Goal: Task Accomplishment & Management: Use online tool/utility

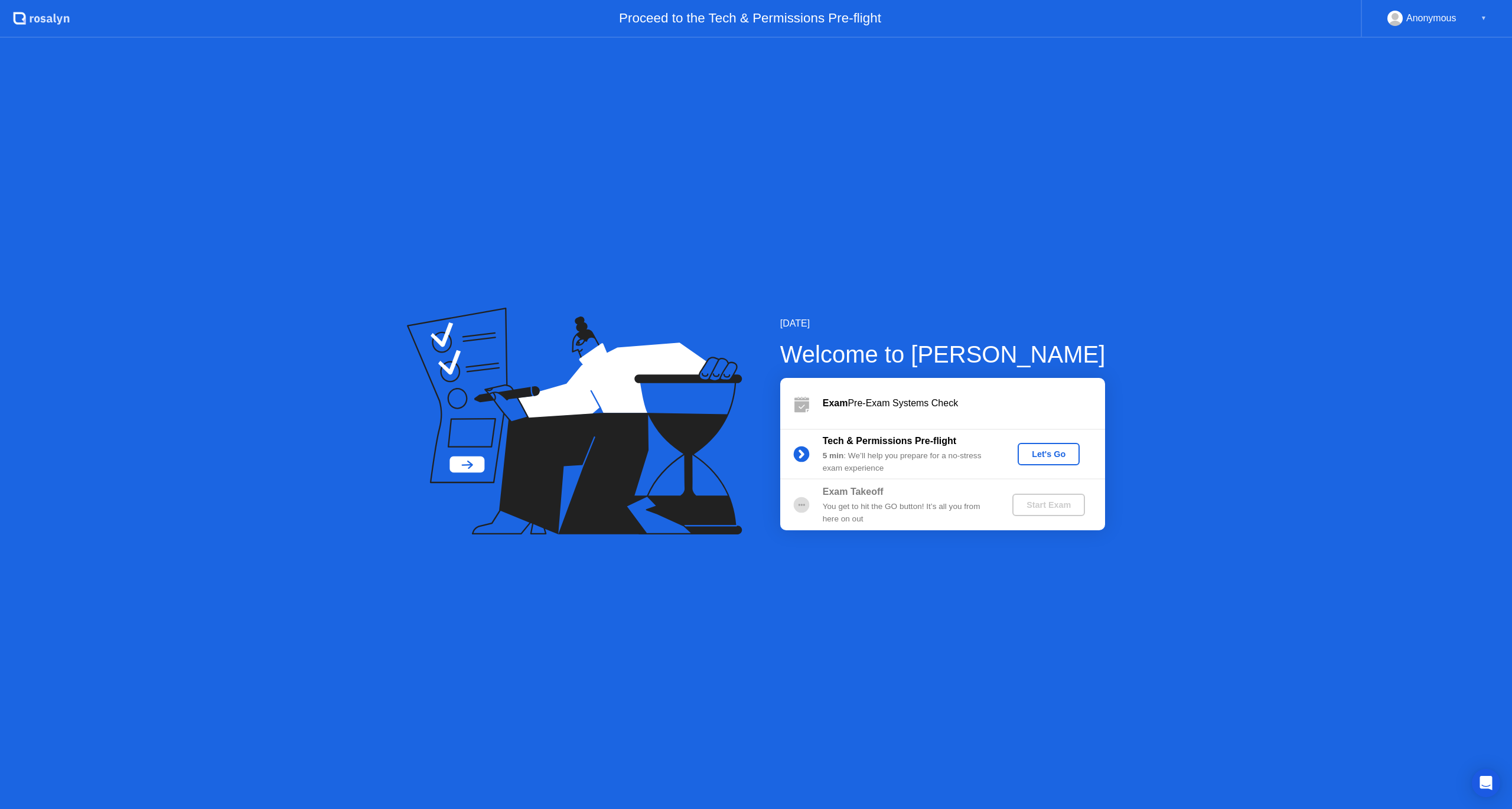
click at [1053, 457] on div "Let's Go" at bounding box center [1049, 454] width 52 height 9
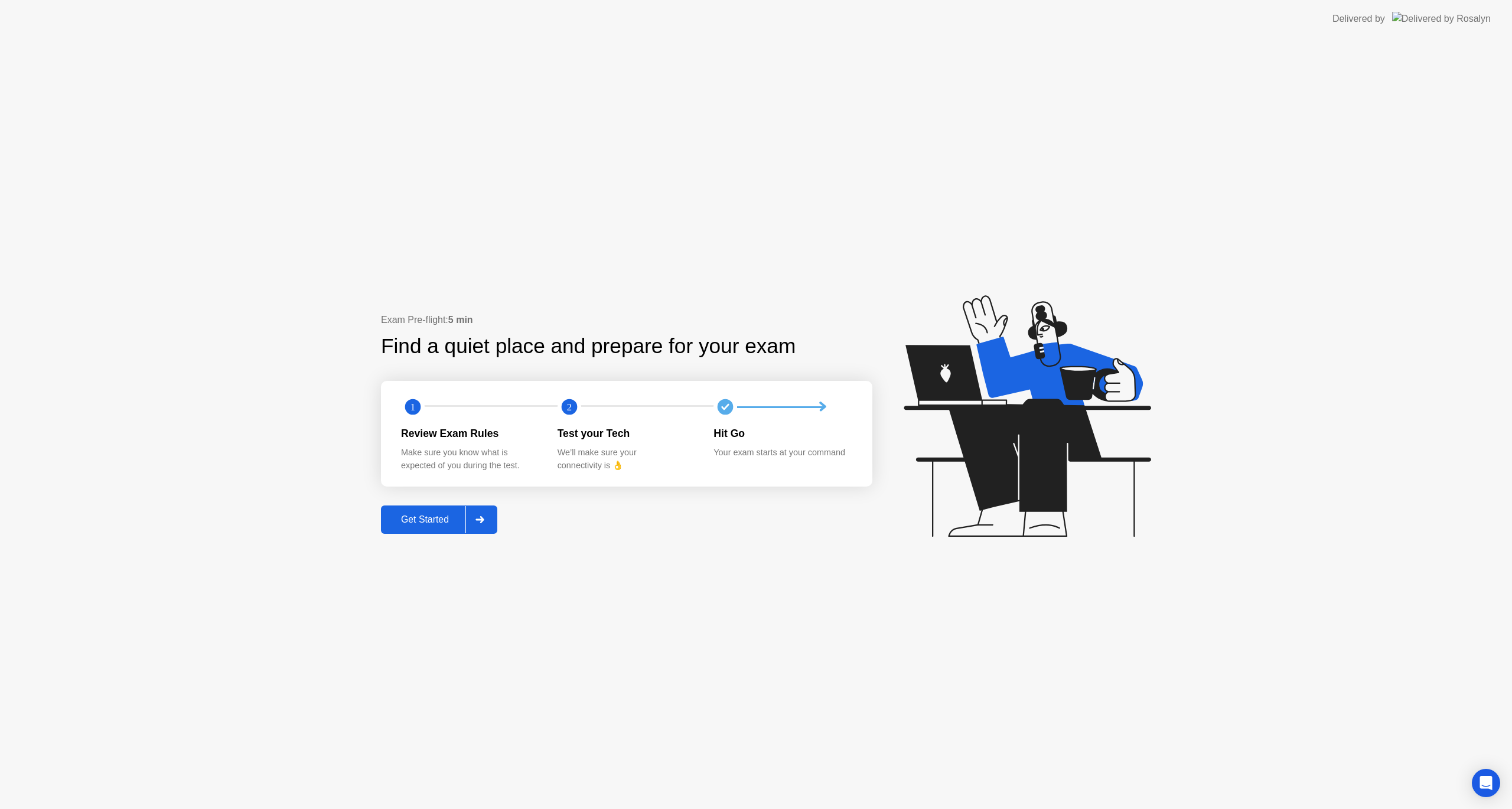
click at [428, 519] on div "Get Started" at bounding box center [425, 519] width 81 height 10
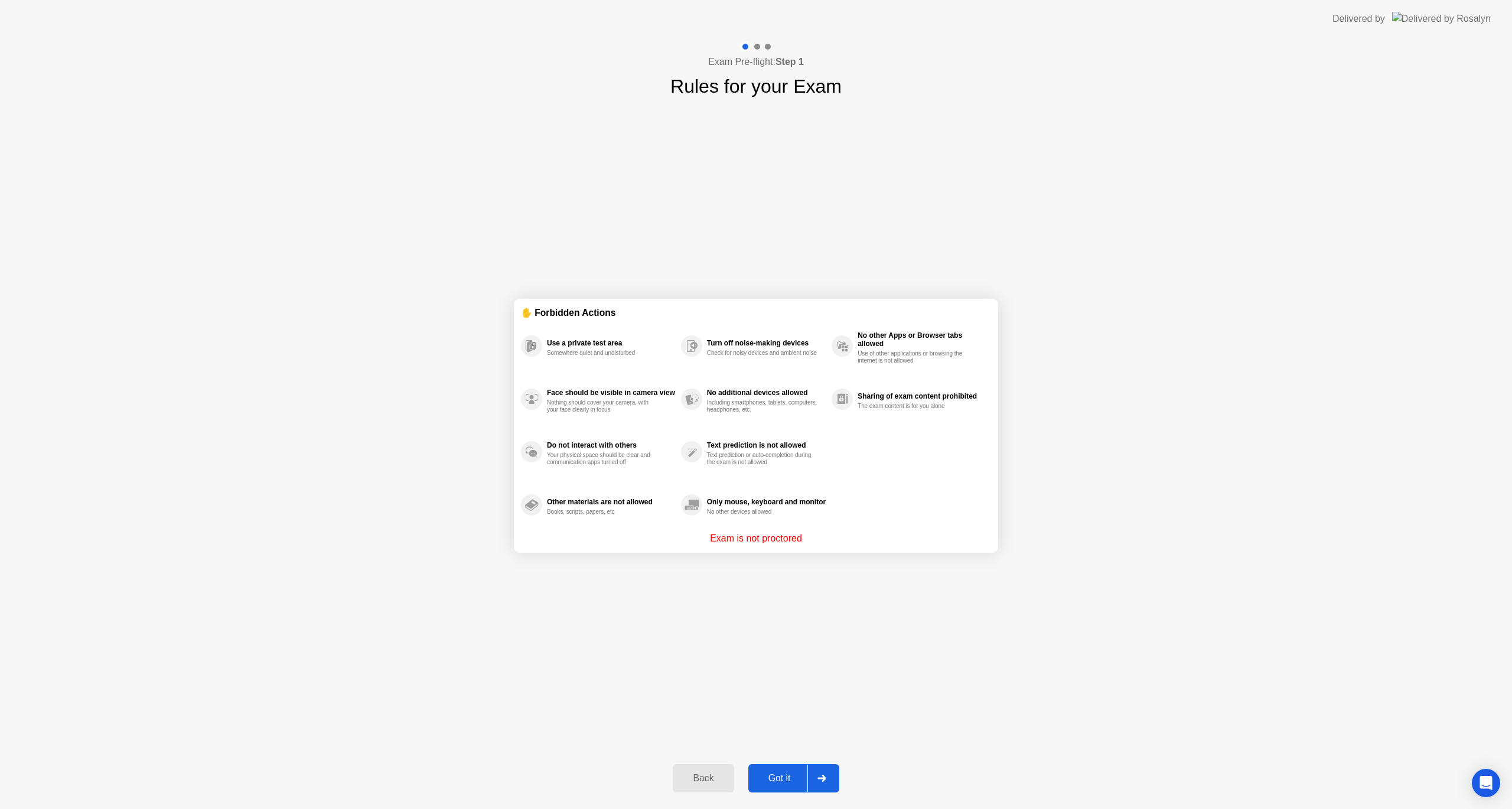
click at [760, 780] on div "Got it" at bounding box center [780, 778] width 56 height 10
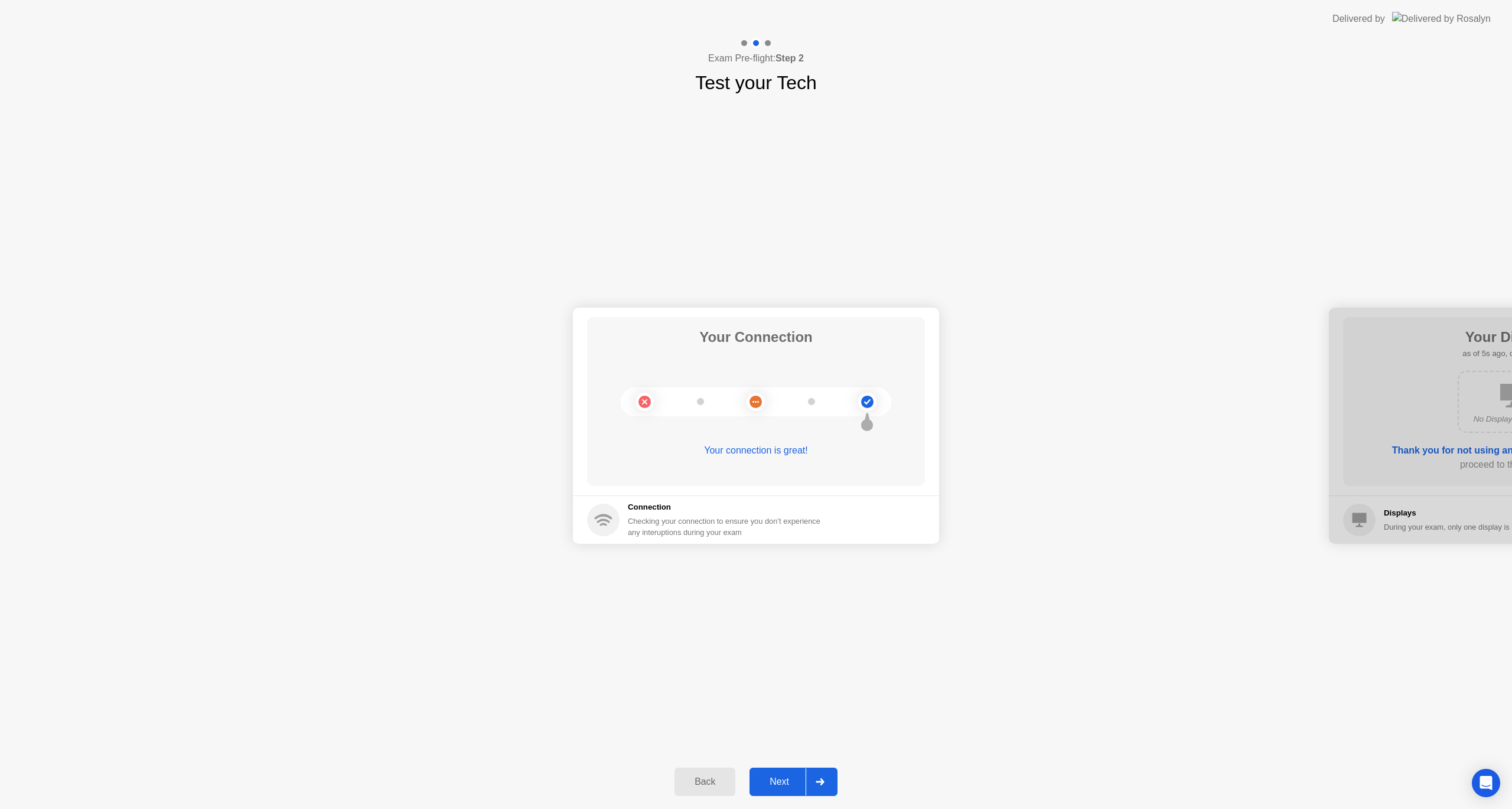
click at [786, 778] on div "Next" at bounding box center [779, 782] width 52 height 10
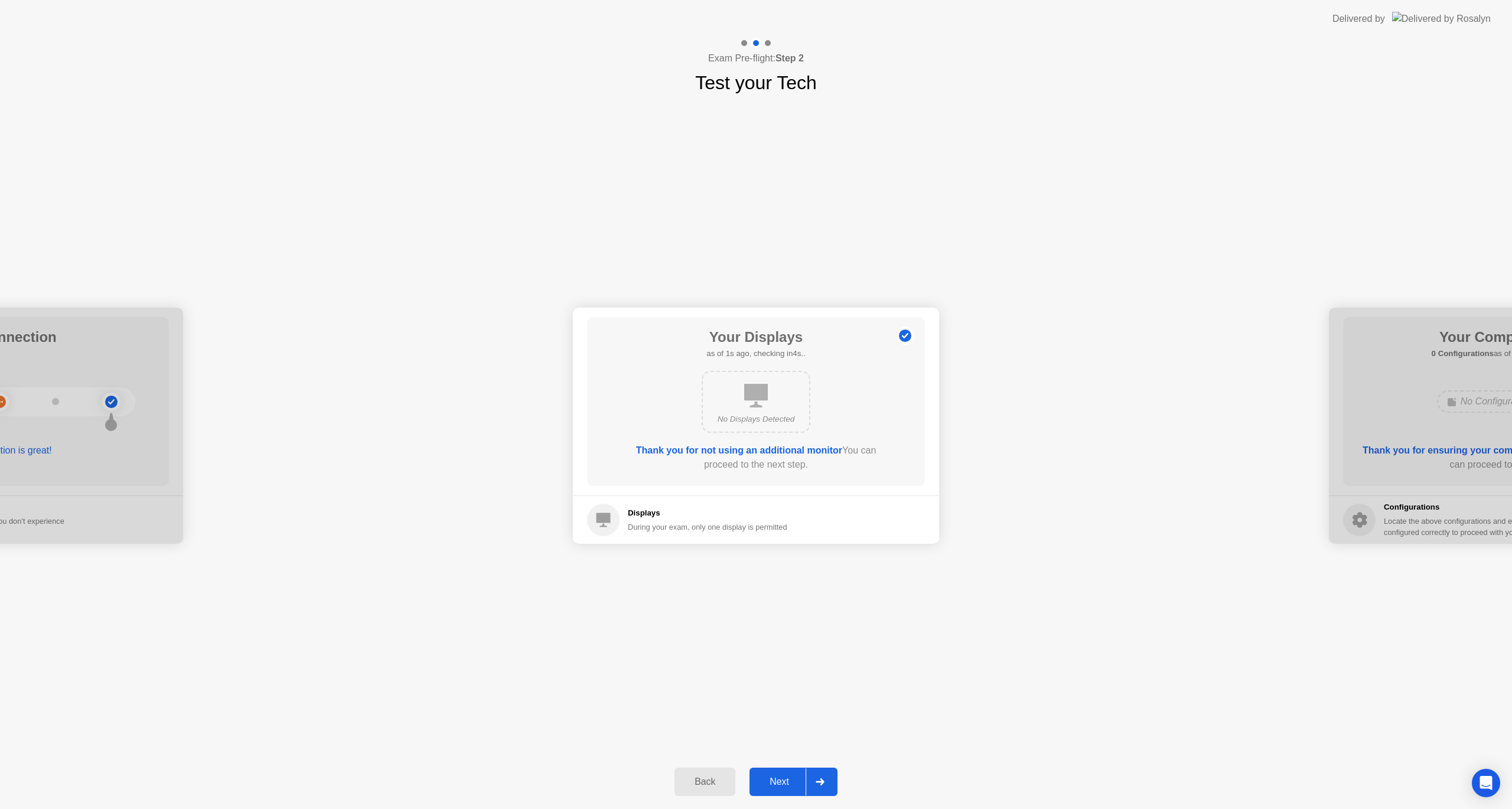
click at [787, 774] on button "Next" at bounding box center [793, 781] width 88 height 28
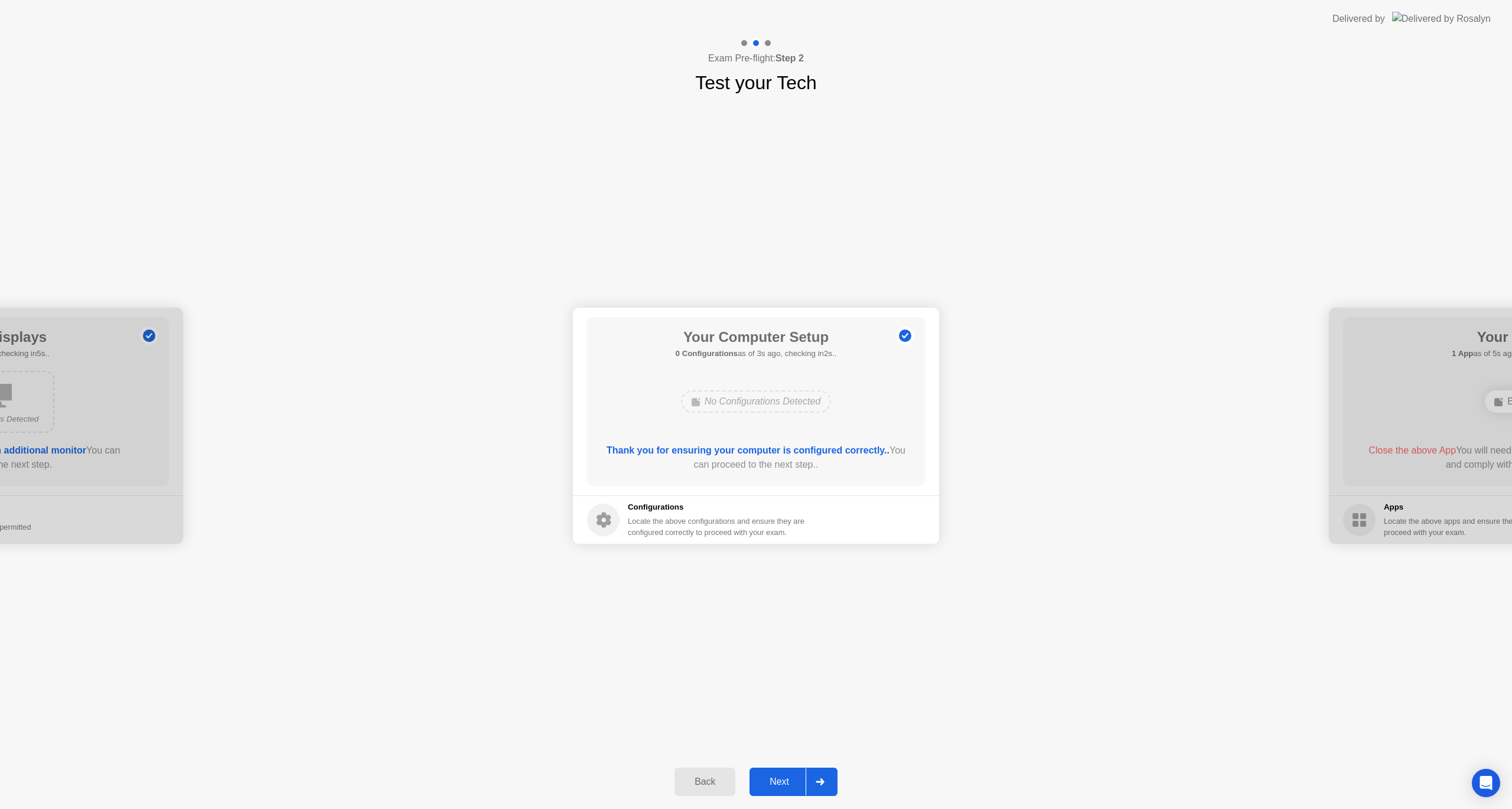
click at [789, 777] on div "Next" at bounding box center [779, 782] width 52 height 10
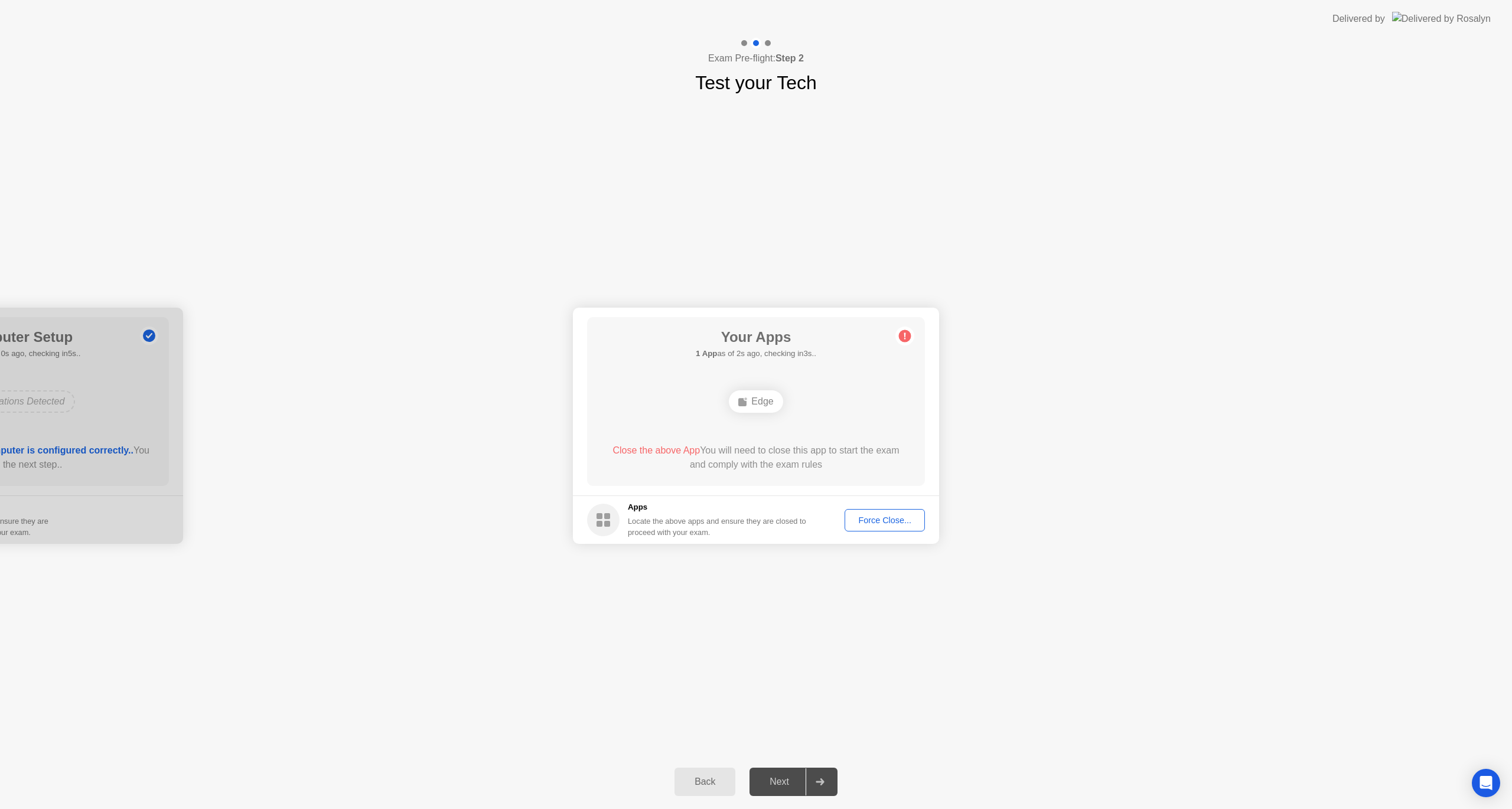
click at [768, 592] on div "Your Connection Your connection is great! Connection Checking your connection t…" at bounding box center [756, 426] width 1512 height 658
click at [432, 637] on div "Your Connection Your connection is great! Connection Checking your connection t…" at bounding box center [756, 426] width 1512 height 658
click at [902, 528] on button "Force Close..." at bounding box center [884, 520] width 81 height 22
click at [868, 579] on div "Your Connection Your connection is great! Connection Checking your connection t…" at bounding box center [756, 426] width 1512 height 658
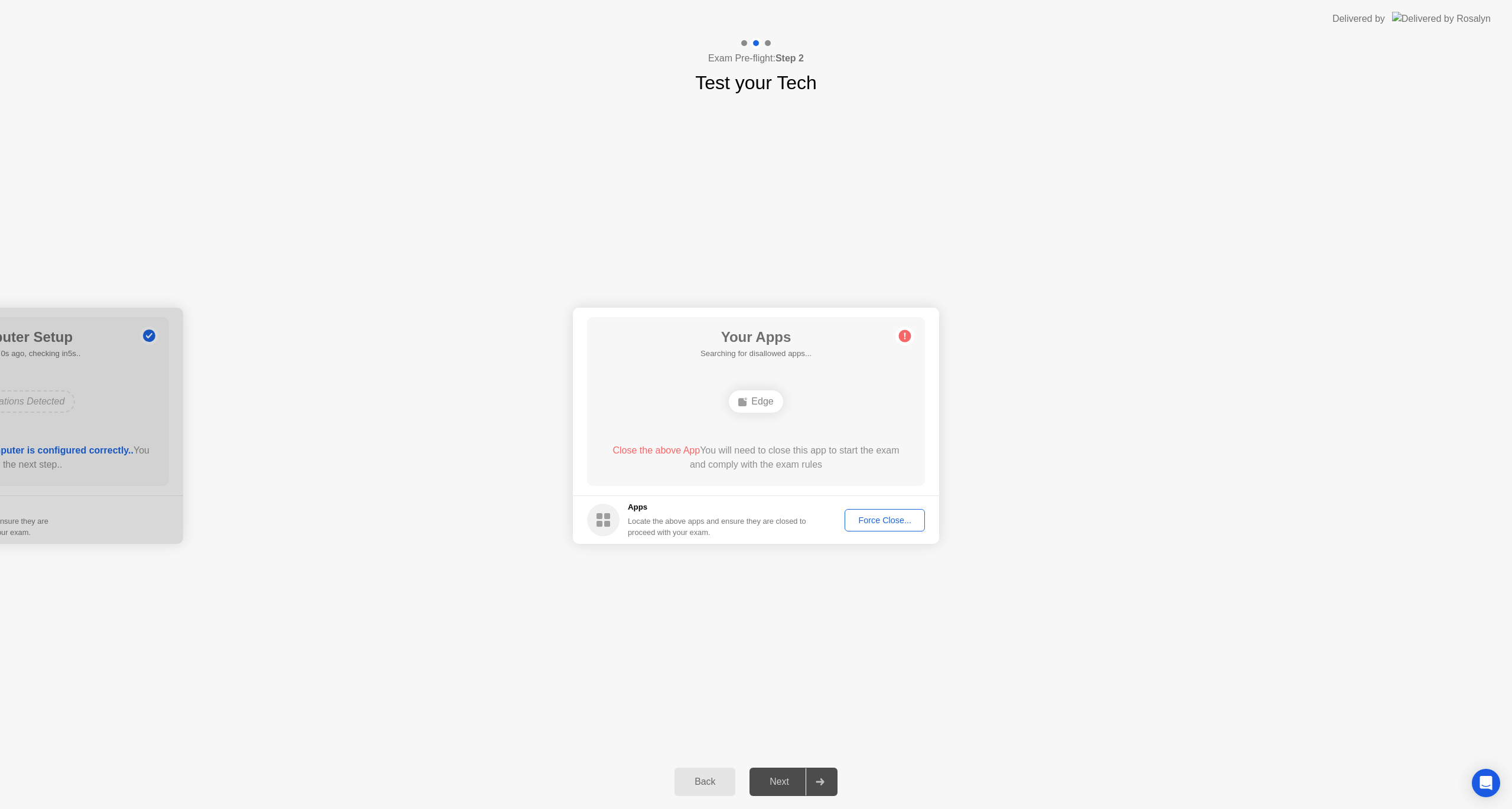
click at [1177, 709] on div "Your Connection Your connection is great! Connection Checking your connection t…" at bounding box center [756, 426] width 1512 height 658
click at [865, 662] on div "Your Connection Your connection is great! Connection Checking your connection t…" at bounding box center [756, 426] width 1512 height 658
click at [715, 779] on div "Back" at bounding box center [705, 782] width 54 height 10
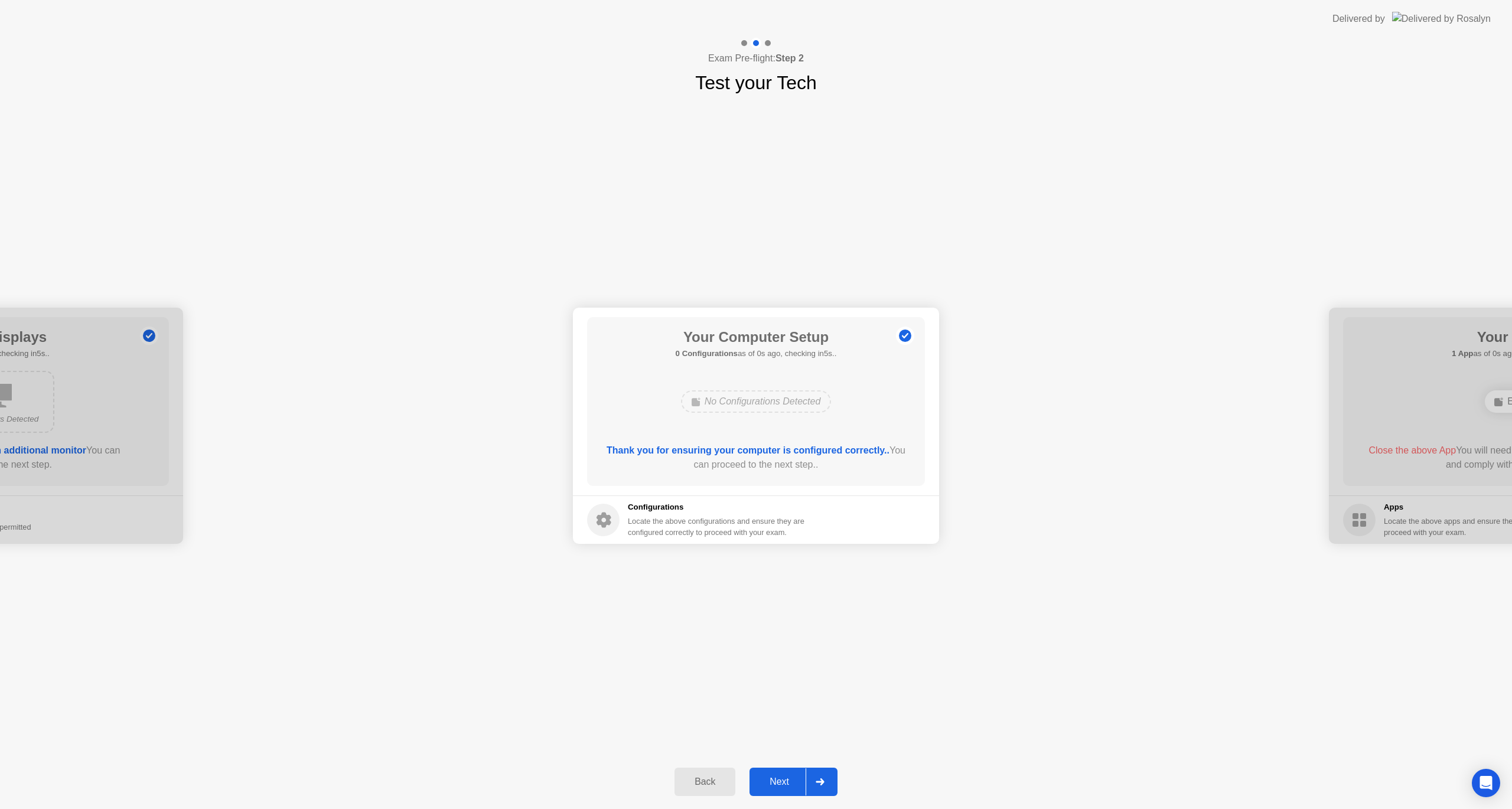
click at [787, 781] on div "Next" at bounding box center [779, 782] width 52 height 10
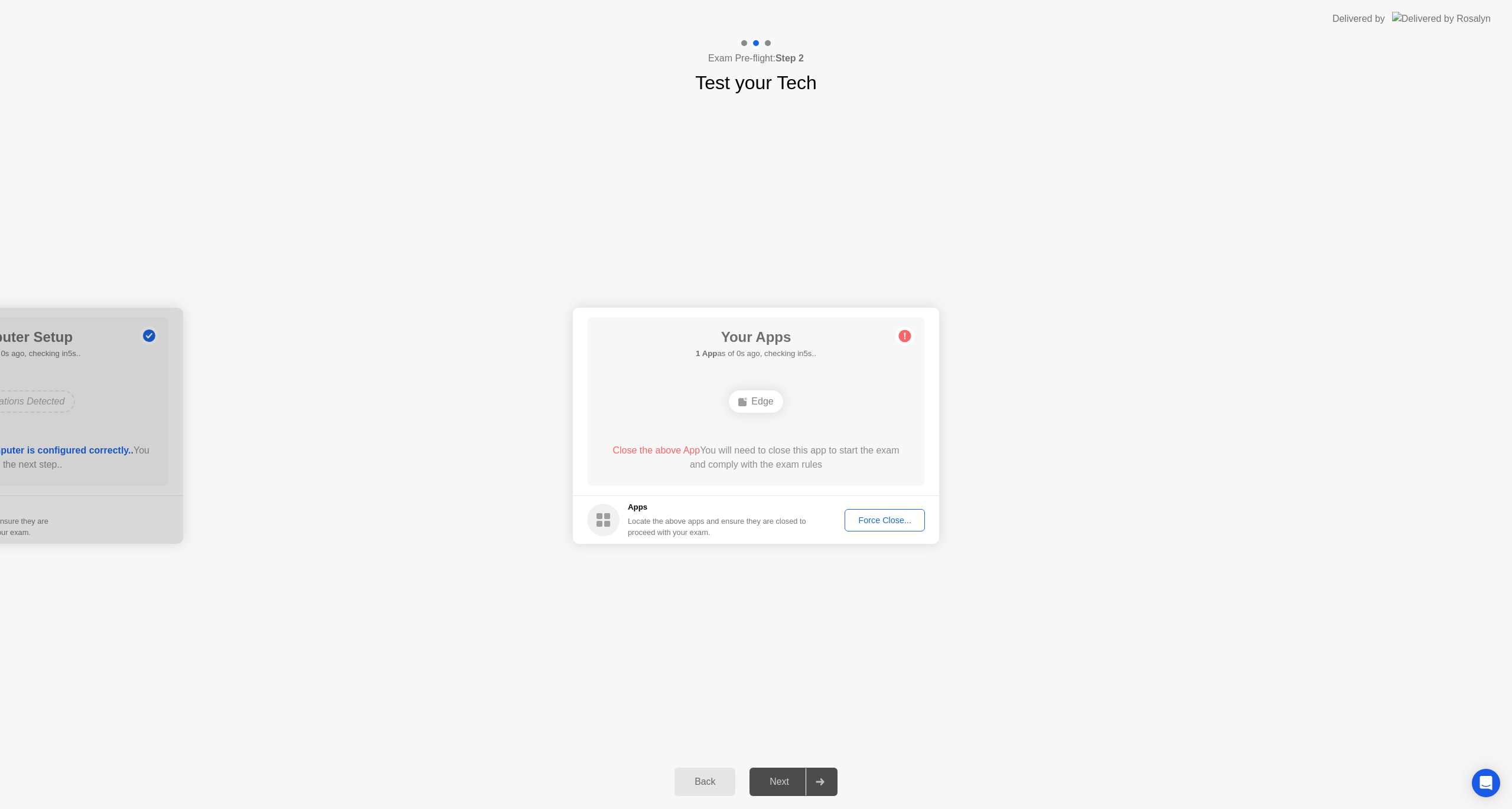
drag, startPoint x: 765, startPoint y: 381, endPoint x: 761, endPoint y: 386, distance: 6.4
click at [764, 381] on div "Your Apps 1 App as of 0s ago, checking in5s.. Edge Close the above App You will…" at bounding box center [756, 402] width 338 height 169
click at [744, 398] on ellipse at bounding box center [746, 399] width 3 height 3
drag, startPoint x: 607, startPoint y: 527, endPoint x: 806, endPoint y: 549, distance: 200.2
click at [609, 527] on circle at bounding box center [603, 520] width 33 height 33
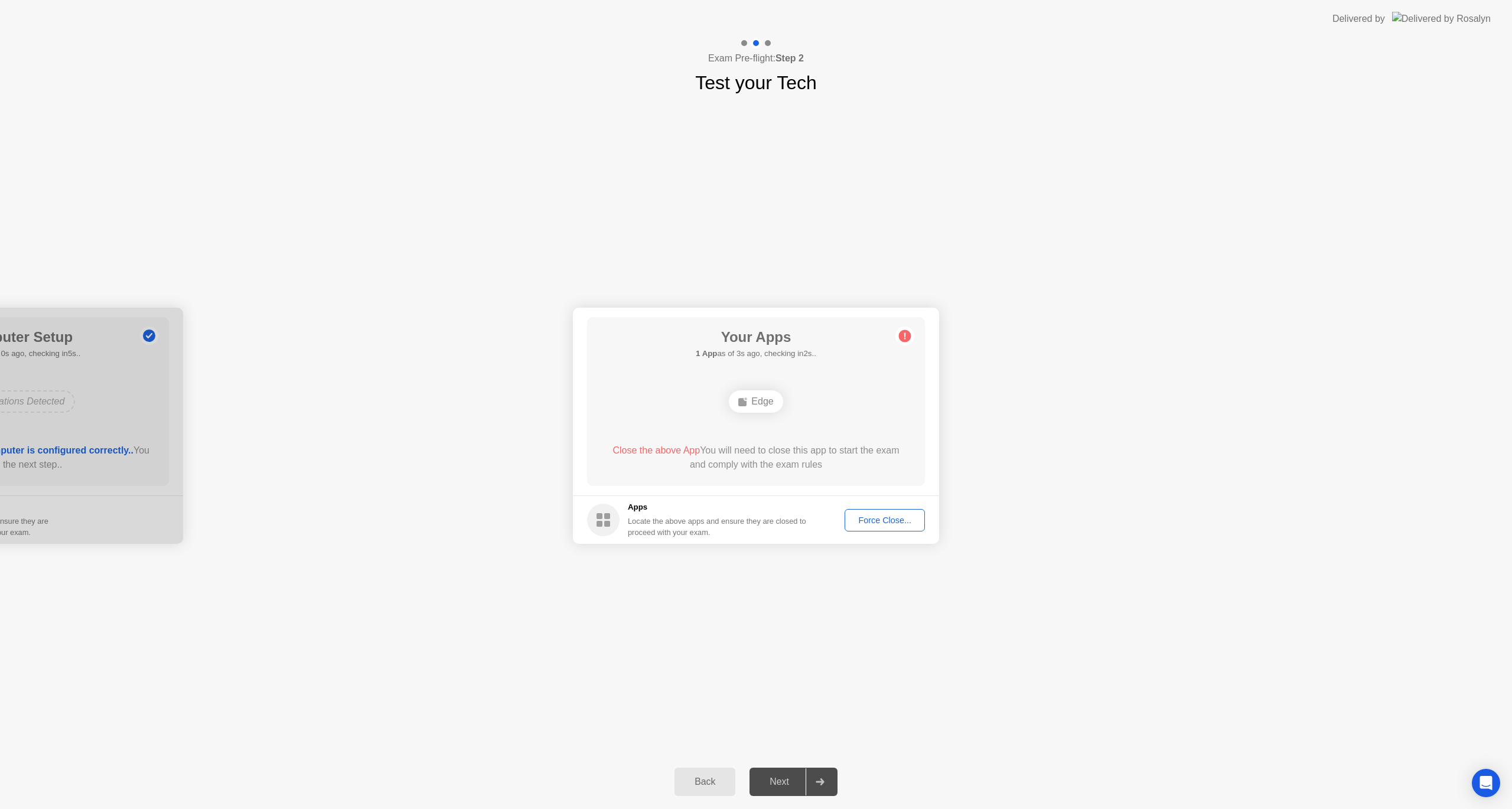
click at [876, 522] on div "Force Close..." at bounding box center [885, 520] width 72 height 9
click at [621, 624] on div "Your Connection Your connection is great! Connection Checking your connection t…" at bounding box center [756, 426] width 1512 height 658
click at [740, 643] on div "Your Connection Your connection is great! Connection Checking your connection t…" at bounding box center [756, 426] width 1512 height 658
click at [698, 787] on div "Back" at bounding box center [705, 782] width 54 height 10
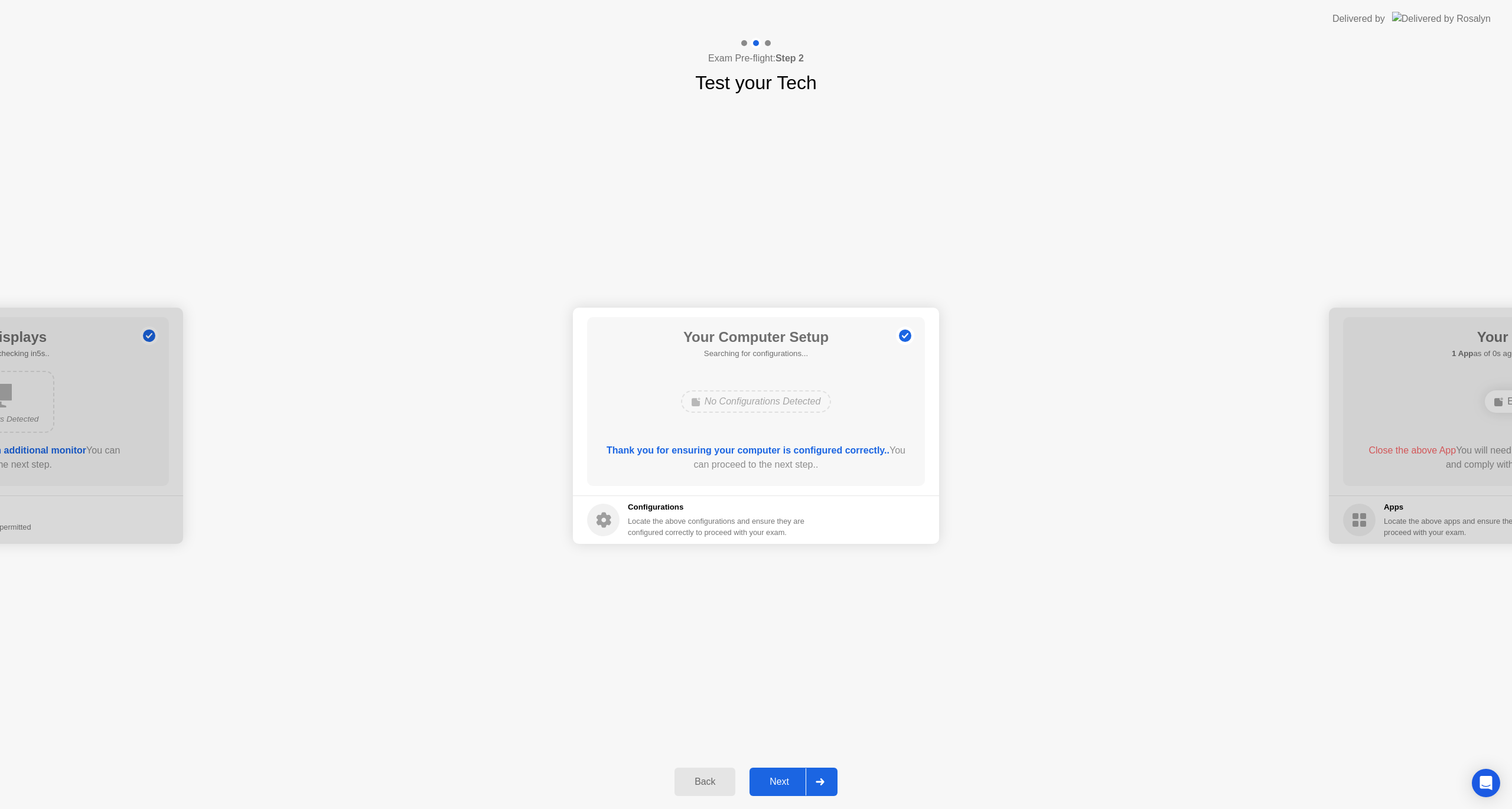
click at [701, 787] on div "Back" at bounding box center [705, 782] width 54 height 10
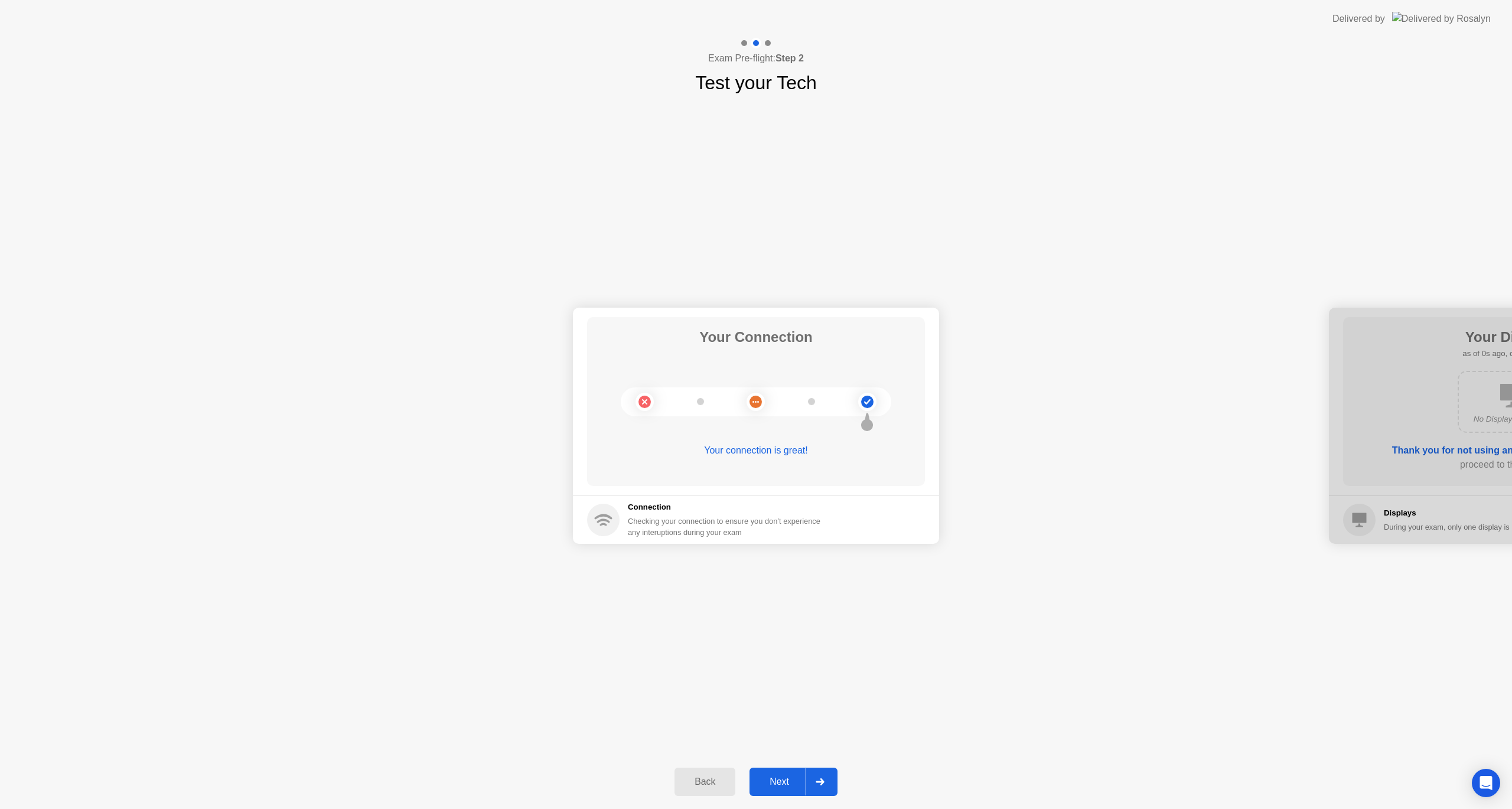
click at [701, 787] on div "Back" at bounding box center [705, 782] width 54 height 10
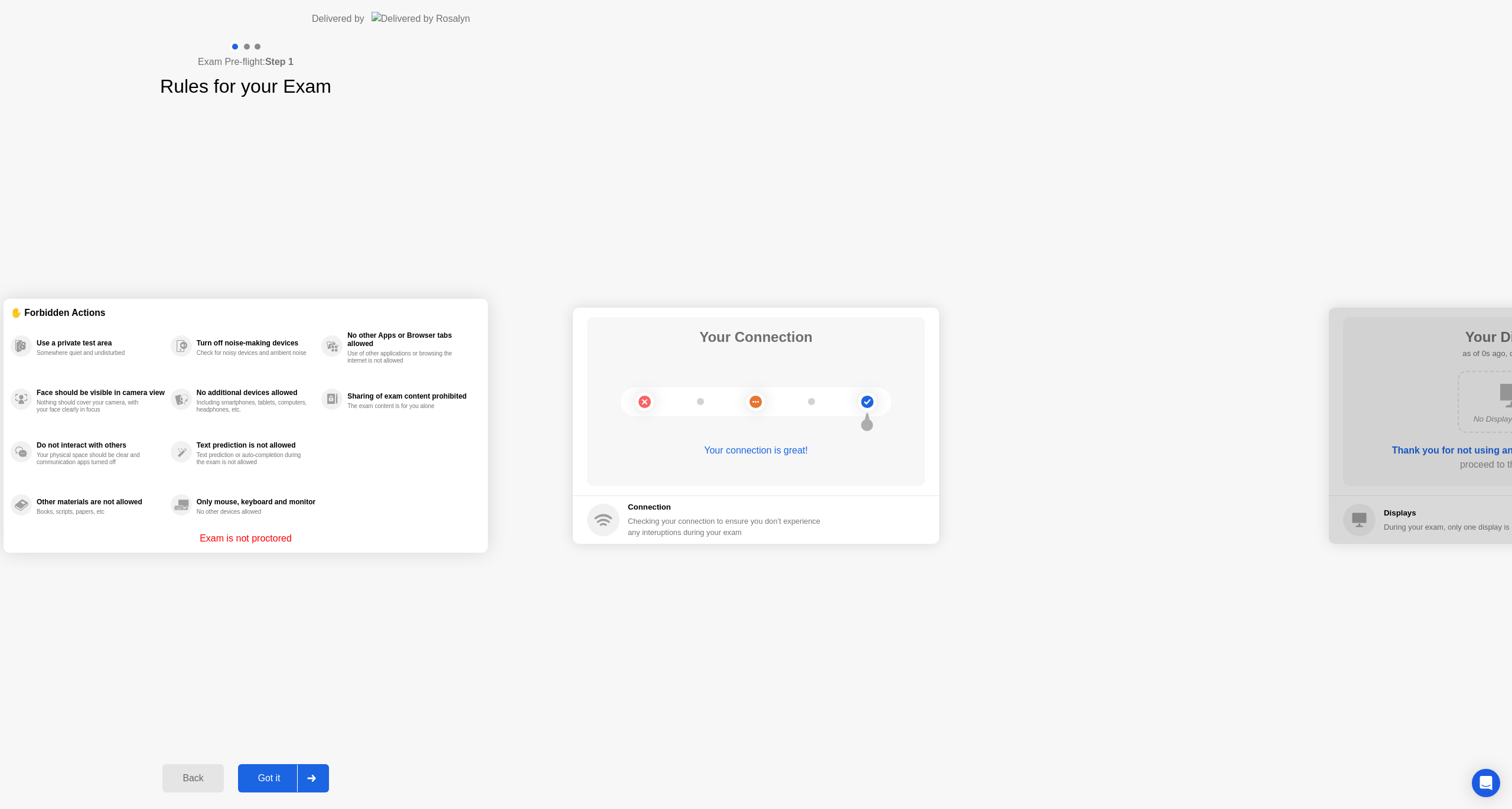
click at [223, 787] on button "Back" at bounding box center [193, 778] width 61 height 28
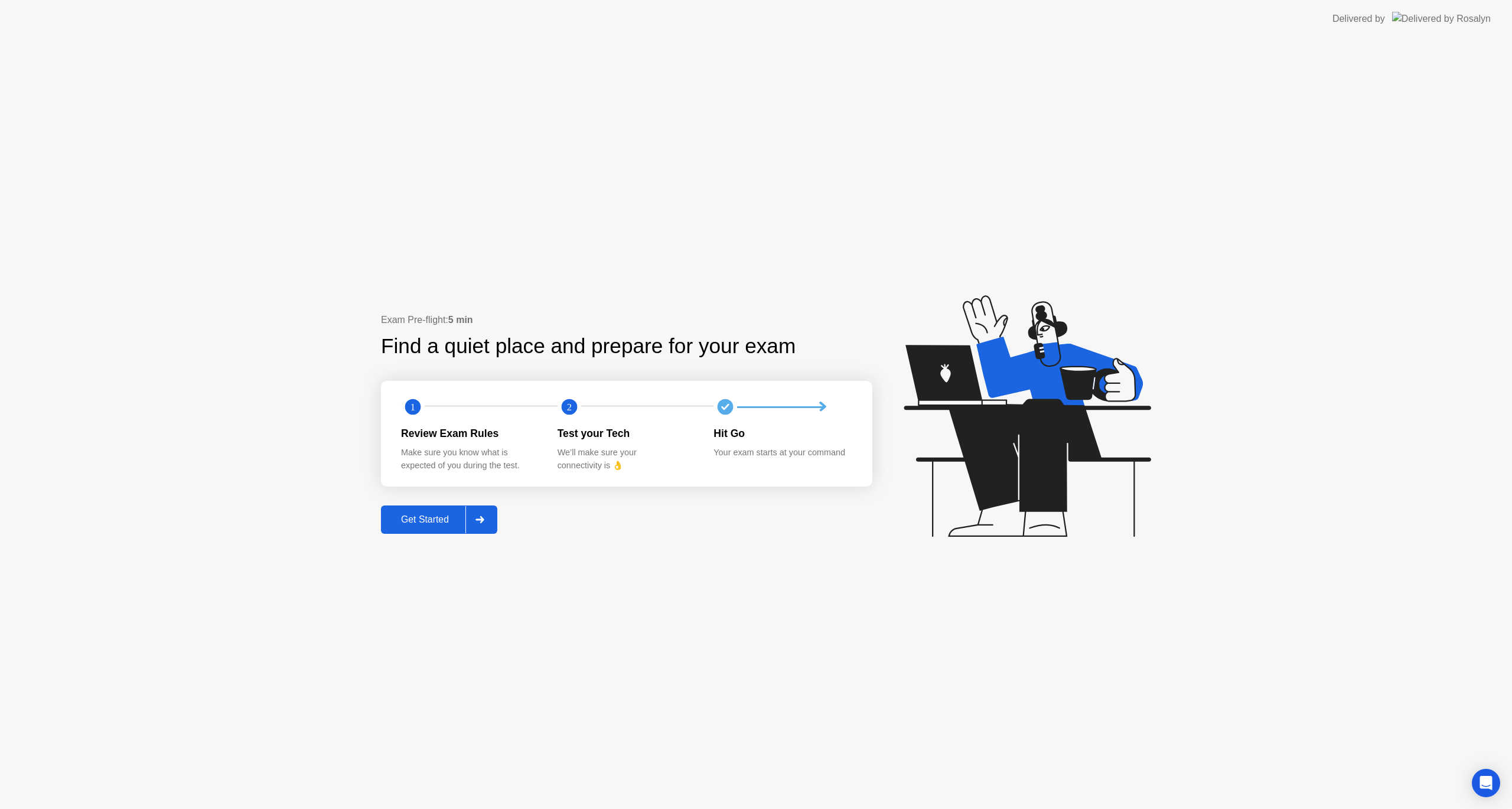
click at [447, 508] on button "Get Started" at bounding box center [439, 519] width 117 height 28
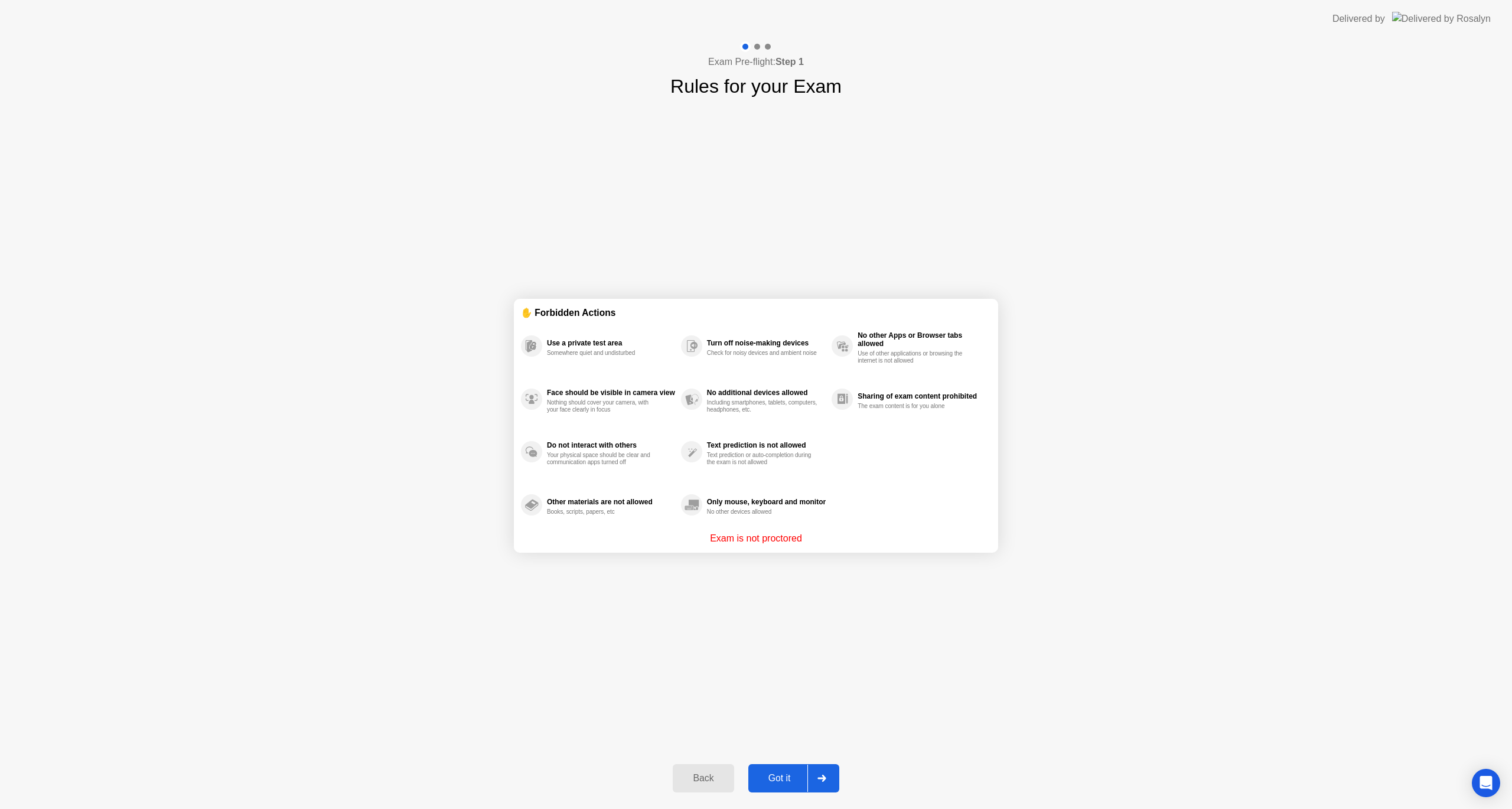
click at [777, 783] on div "Got it" at bounding box center [780, 778] width 56 height 10
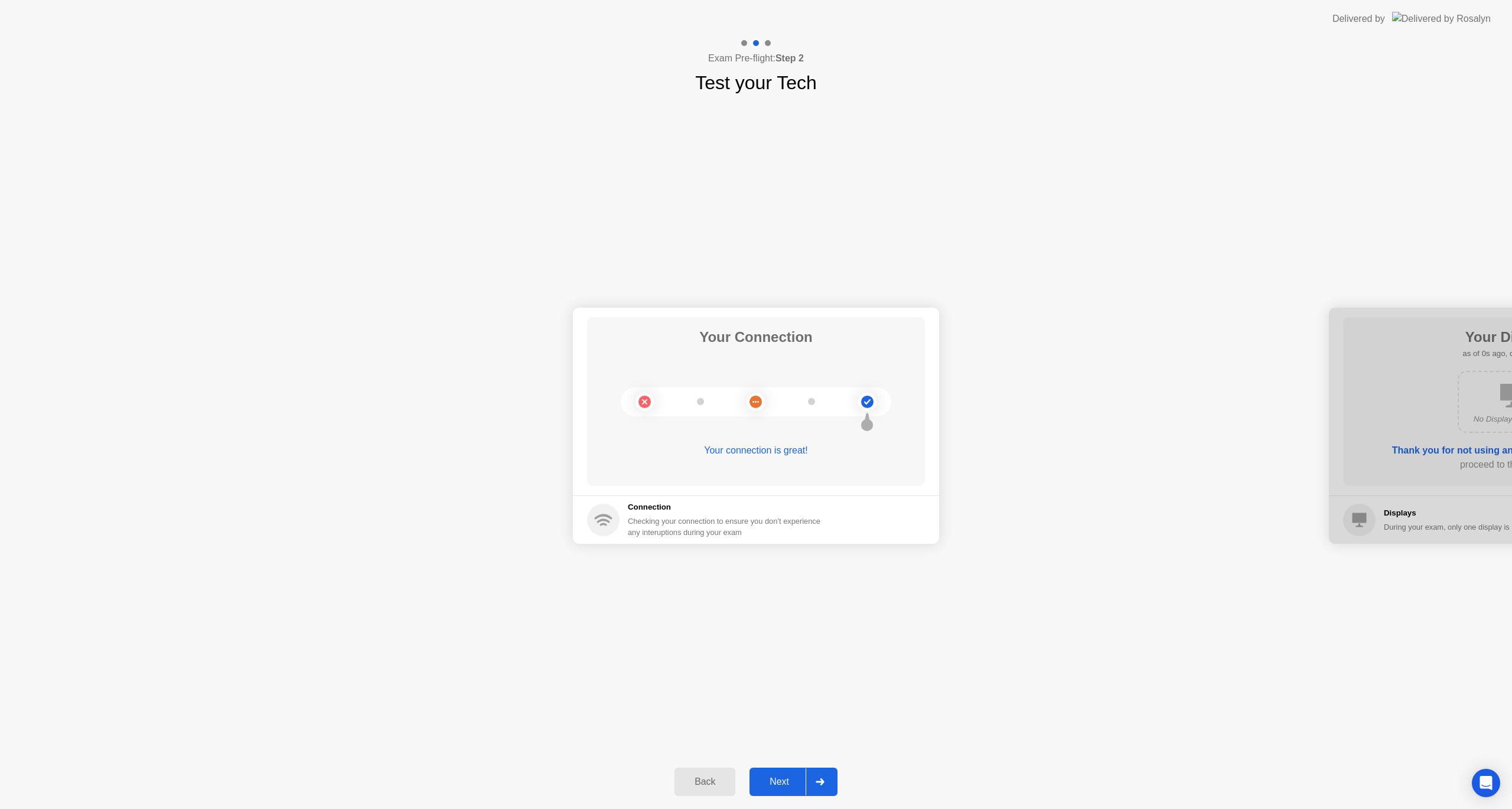
click at [789, 778] on div "Next" at bounding box center [779, 782] width 52 height 10
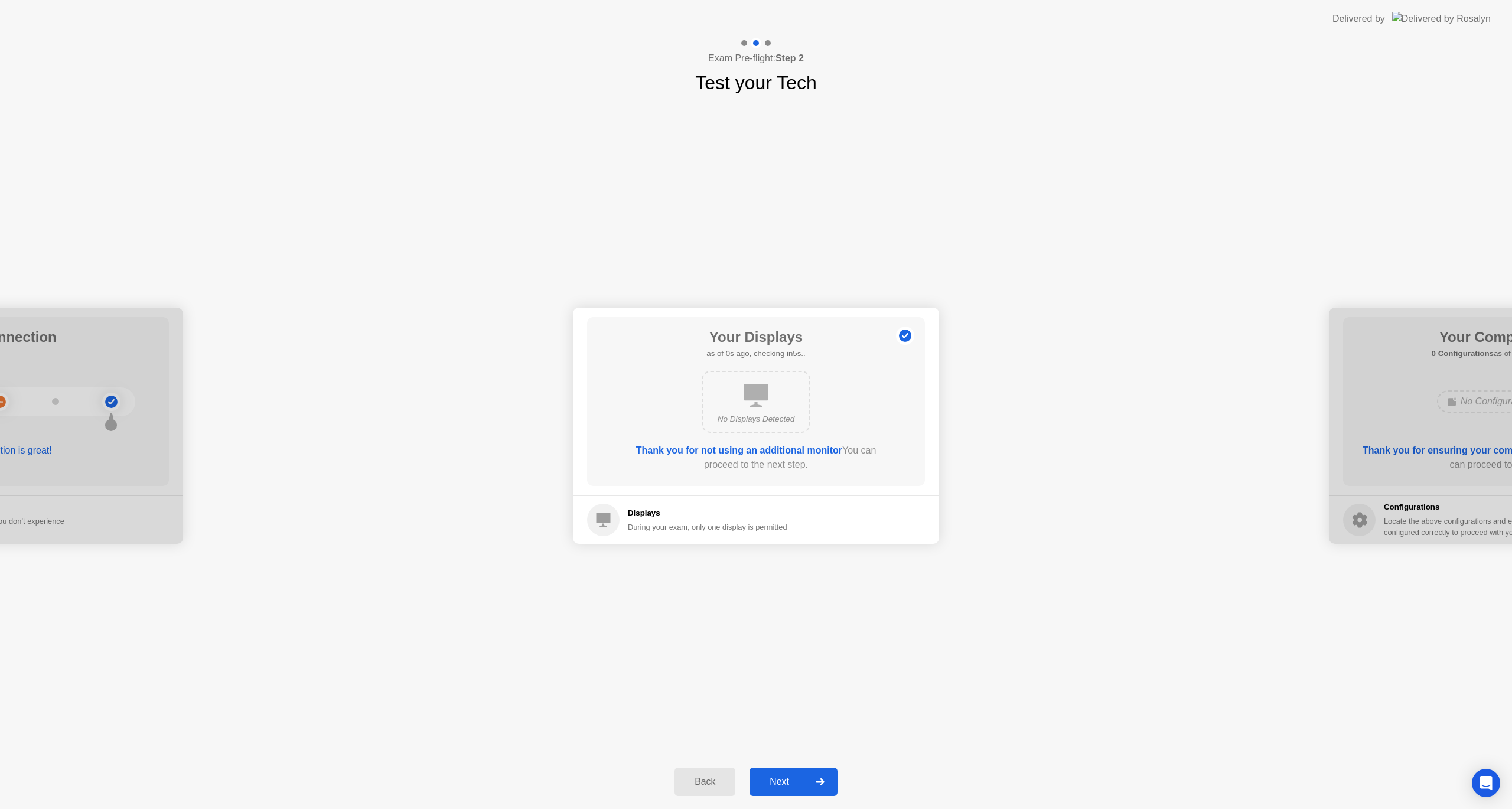
click at [789, 778] on div "Next" at bounding box center [779, 782] width 52 height 10
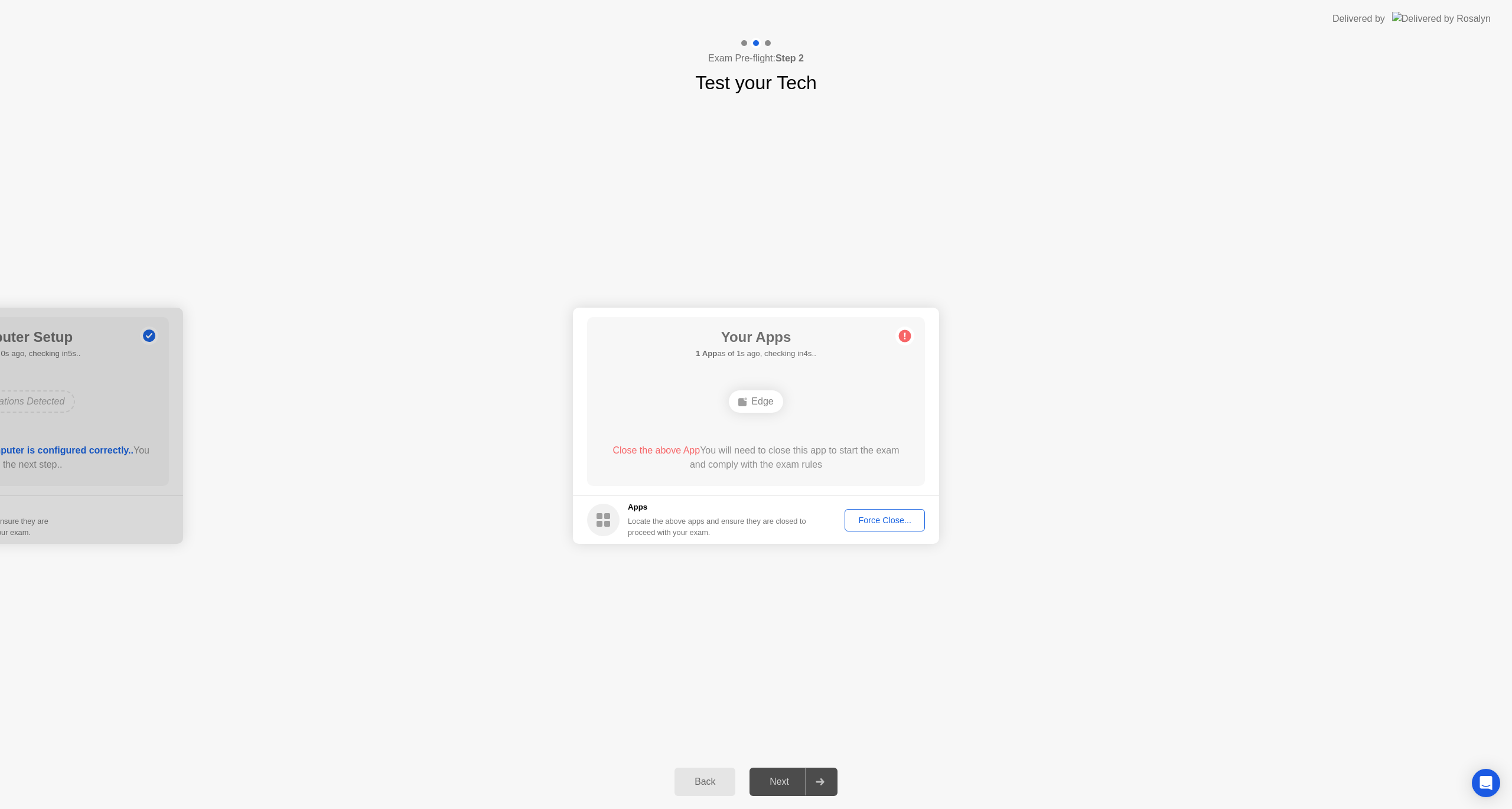
drag, startPoint x: 737, startPoint y: 389, endPoint x: 753, endPoint y: 398, distance: 18.4
click at [746, 395] on div "Edge" at bounding box center [756, 402] width 271 height 32
click at [753, 398] on div "Edge" at bounding box center [756, 402] width 54 height 22
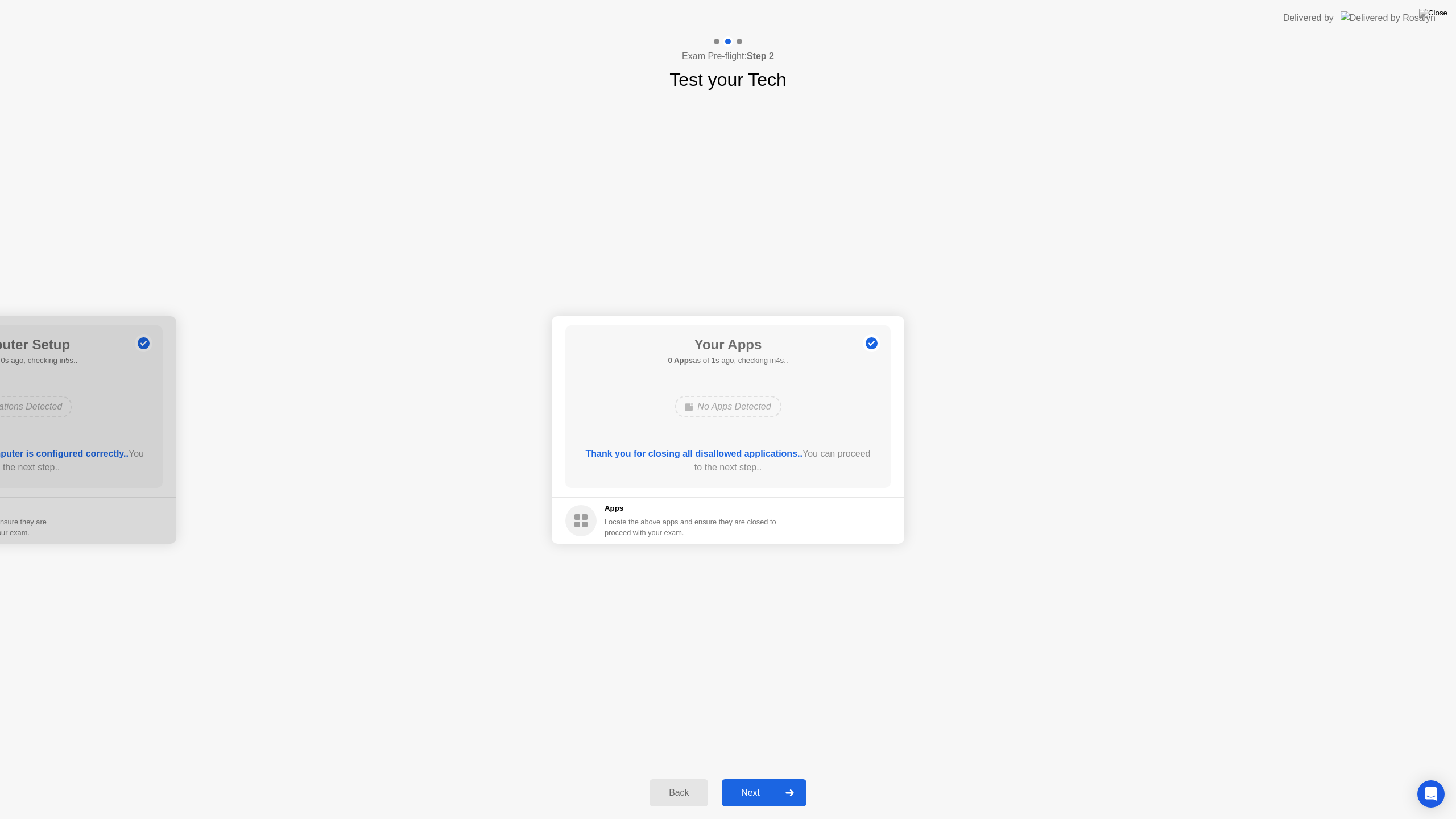
click at [754, 779] on div "Next" at bounding box center [750, 793] width 50 height 10
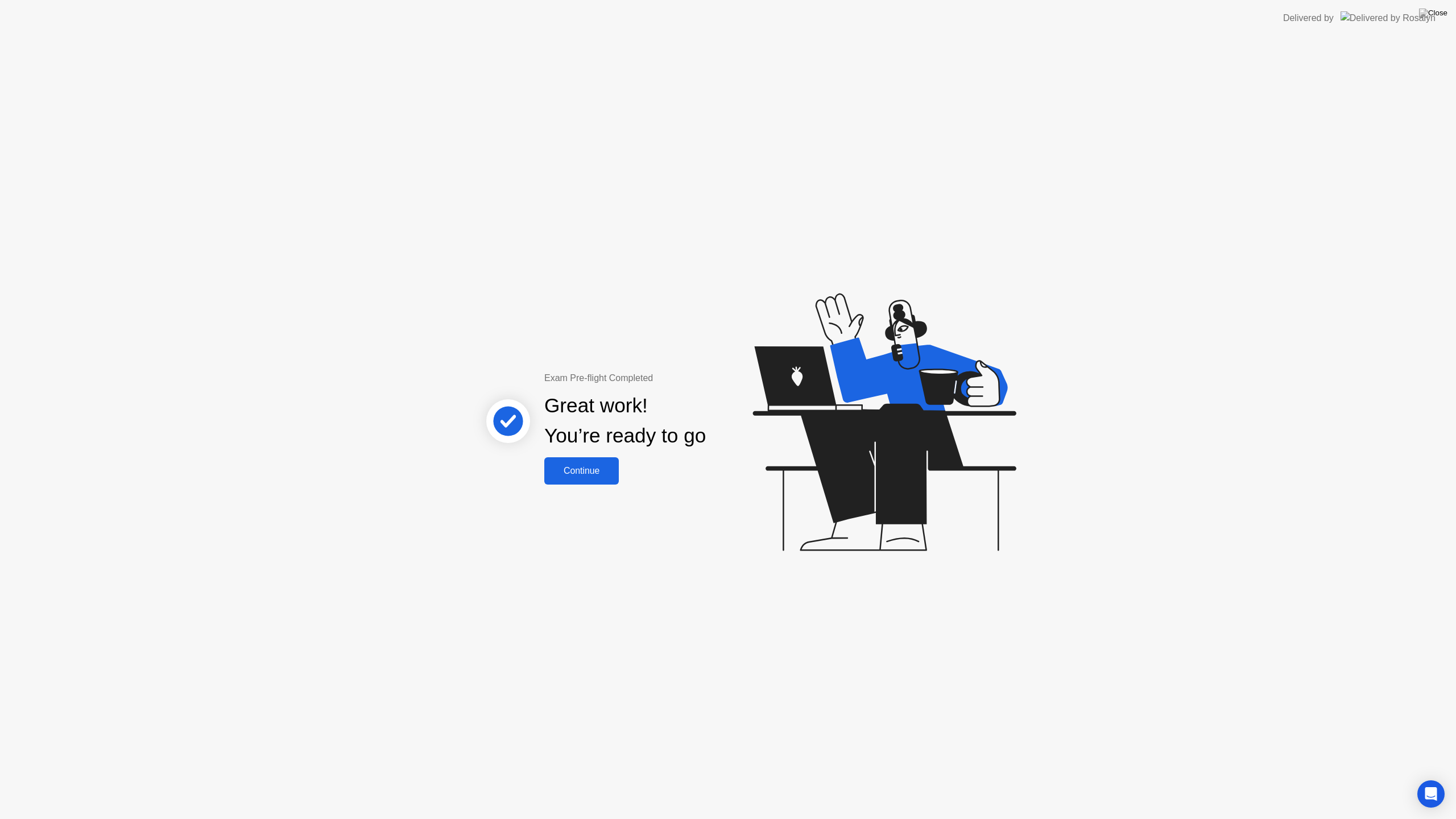
click at [582, 466] on div "Continue" at bounding box center [581, 471] width 68 height 10
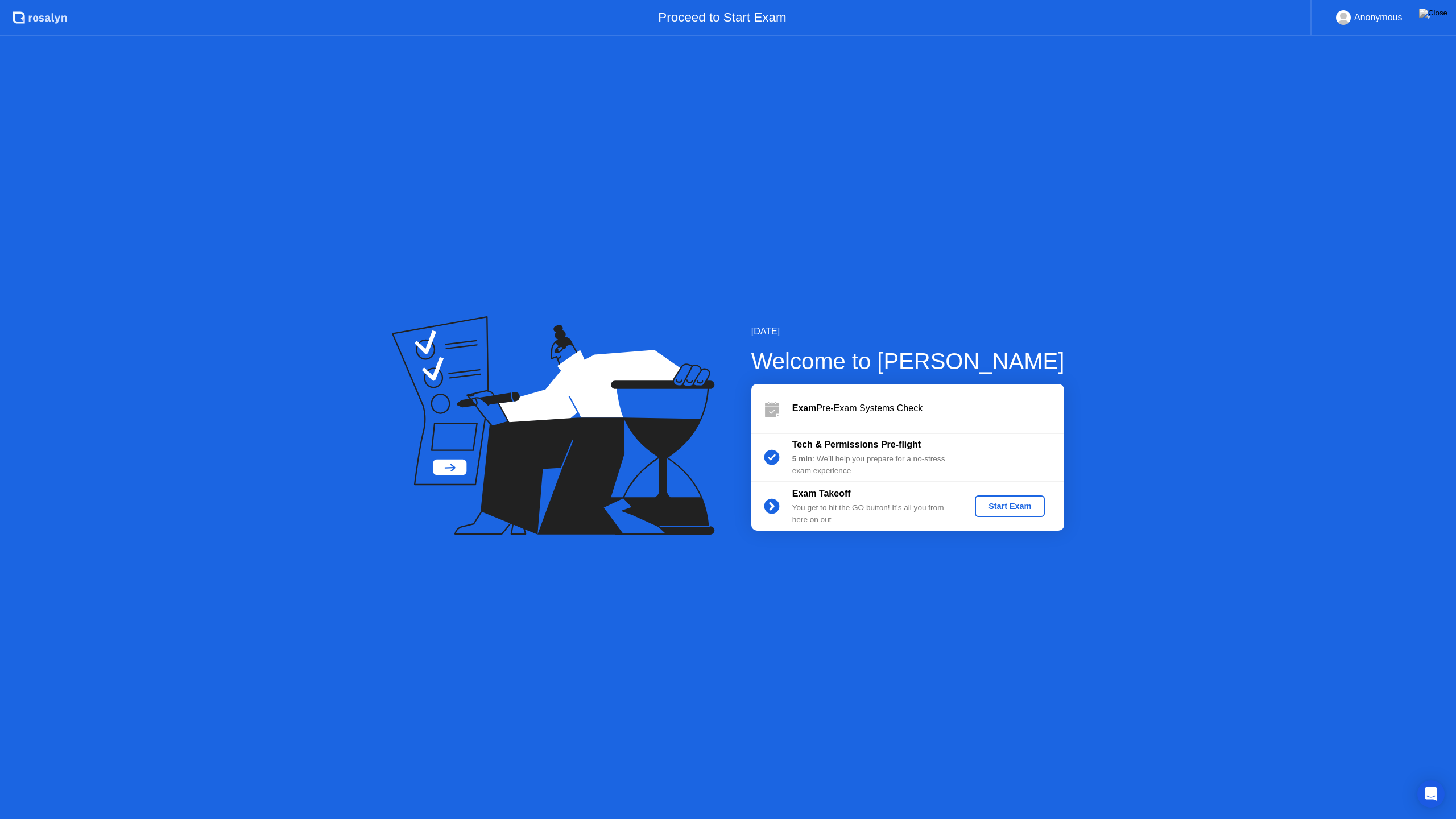
click at [1013, 510] on div "Start Exam" at bounding box center [1009, 506] width 61 height 9
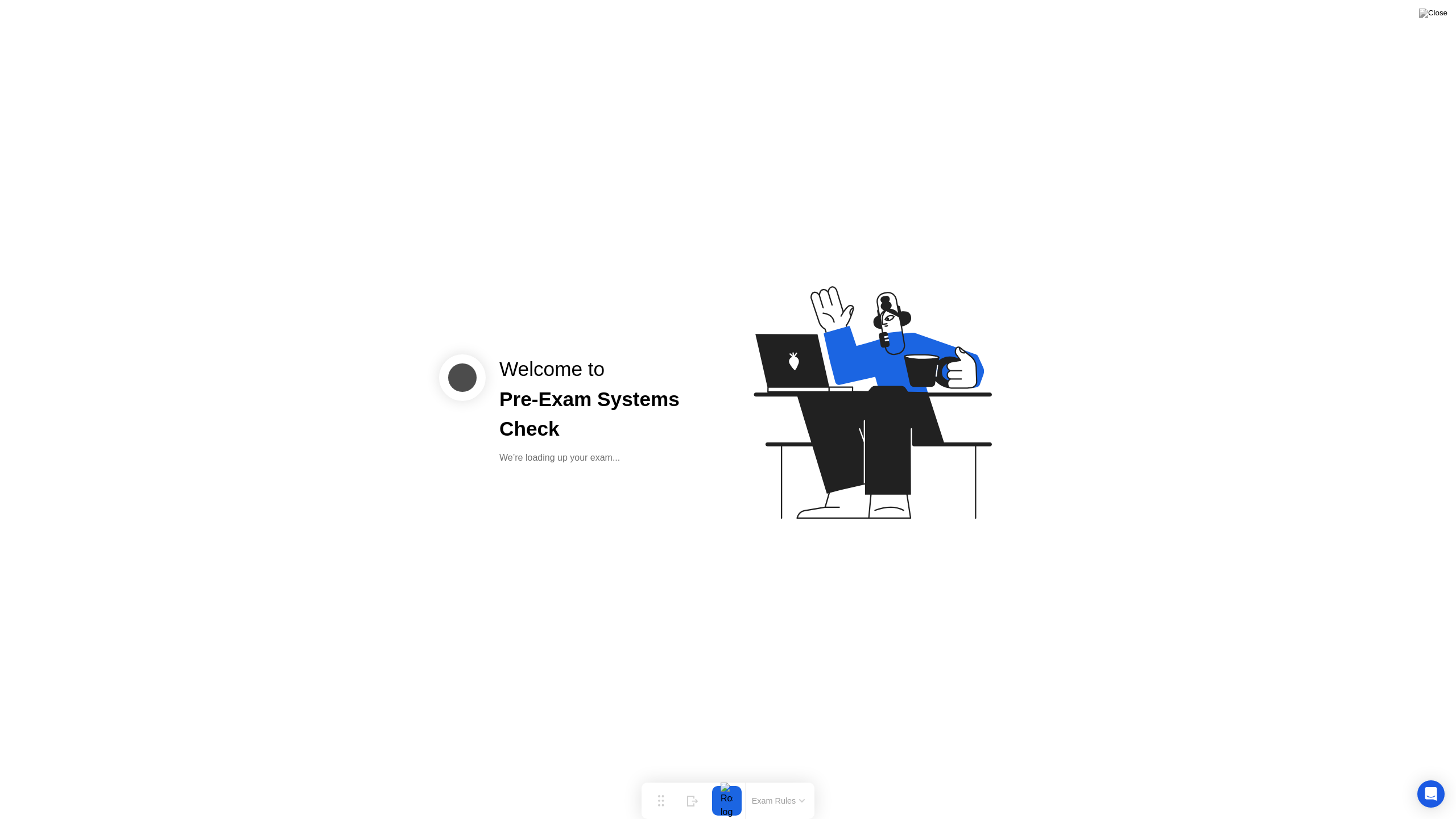
click at [725, 779] on div at bounding box center [727, 801] width 24 height 30
click at [813, 395] on icon at bounding box center [872, 402] width 238 height 233
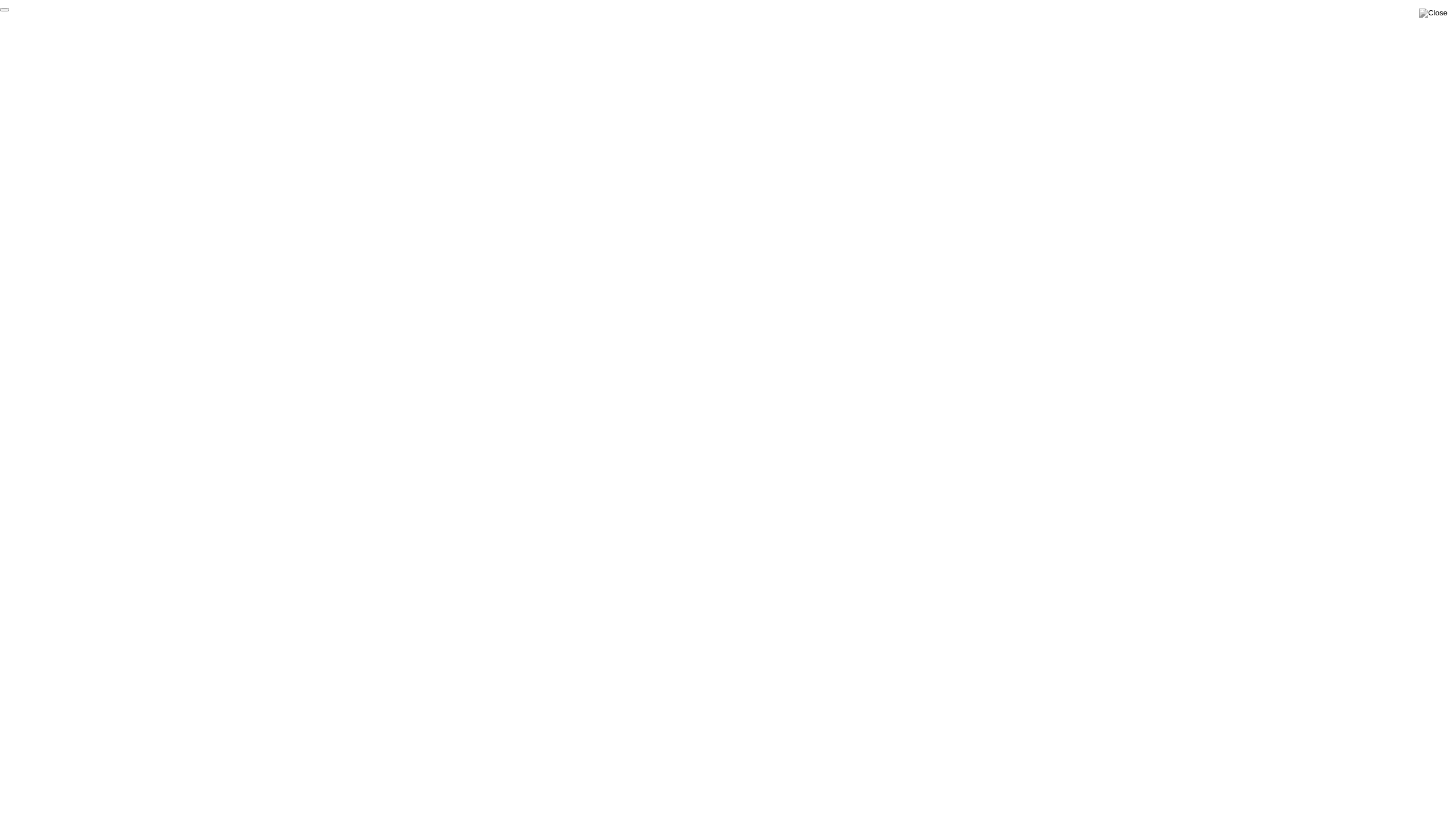
click div "End Proctoring Session"
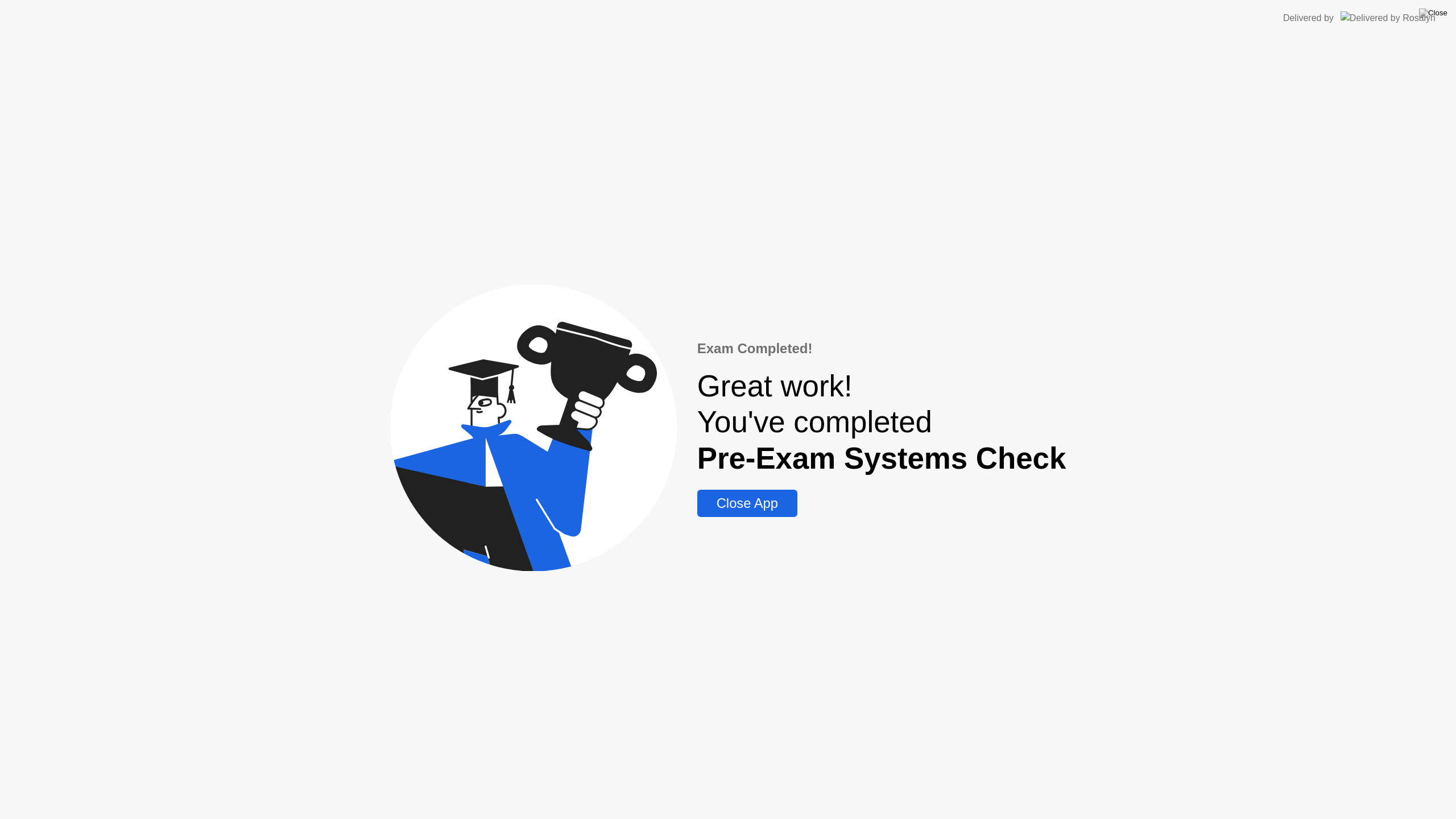
click at [758, 504] on div "Close App" at bounding box center [748, 503] width 93 height 16
